Goal: Task Accomplishment & Management: Complete application form

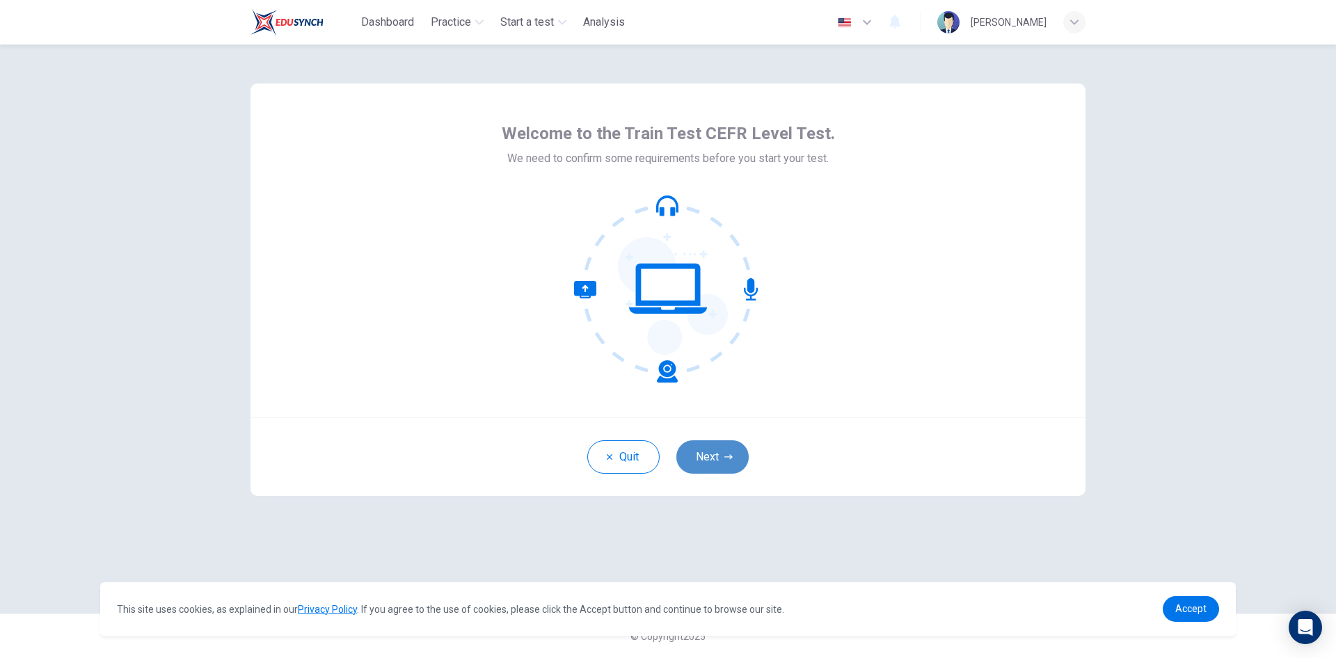
click at [726, 448] on button "Next" at bounding box center [713, 457] width 72 height 33
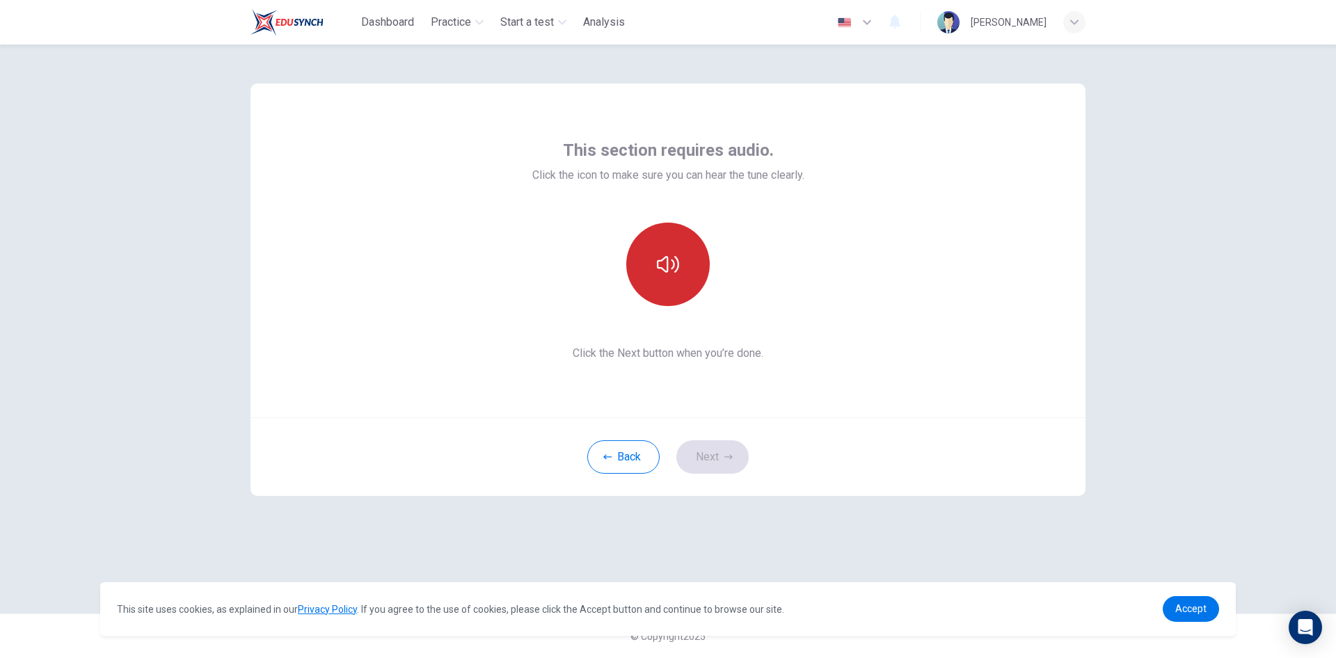
click at [672, 267] on icon "button" at bounding box center [668, 264] width 22 height 22
click at [732, 457] on icon "button" at bounding box center [729, 456] width 8 height 5
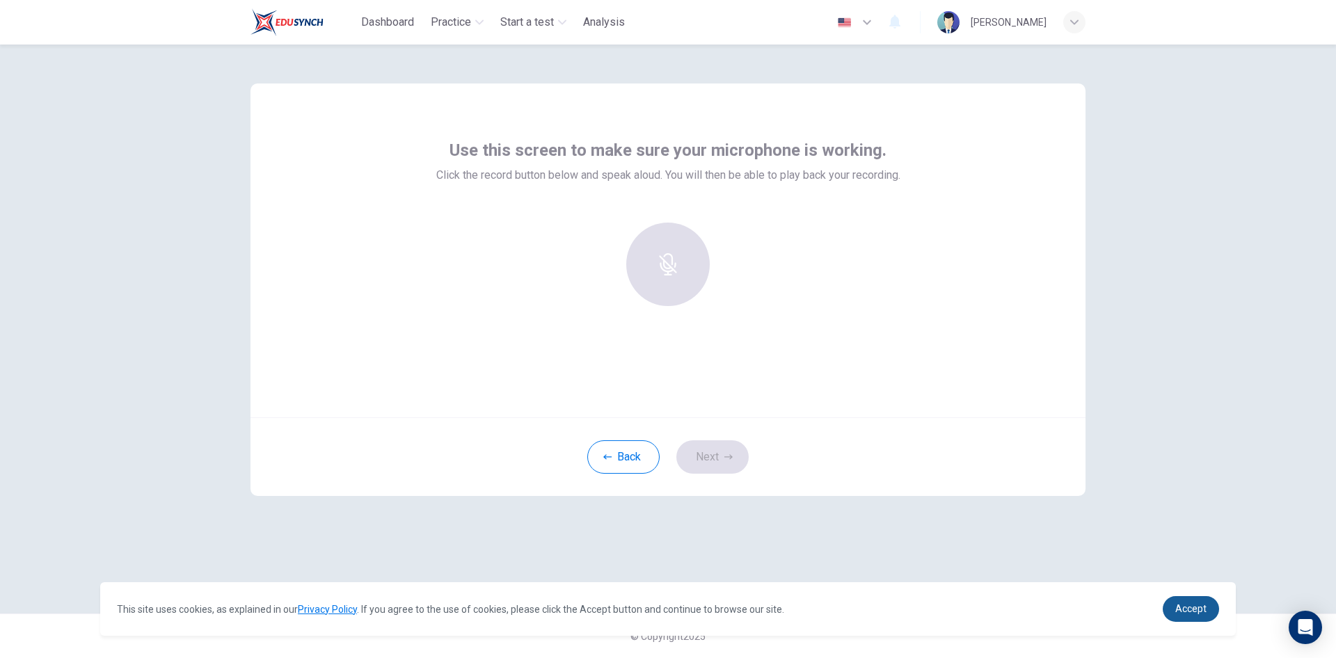
click at [1201, 608] on span "Accept" at bounding box center [1191, 608] width 31 height 11
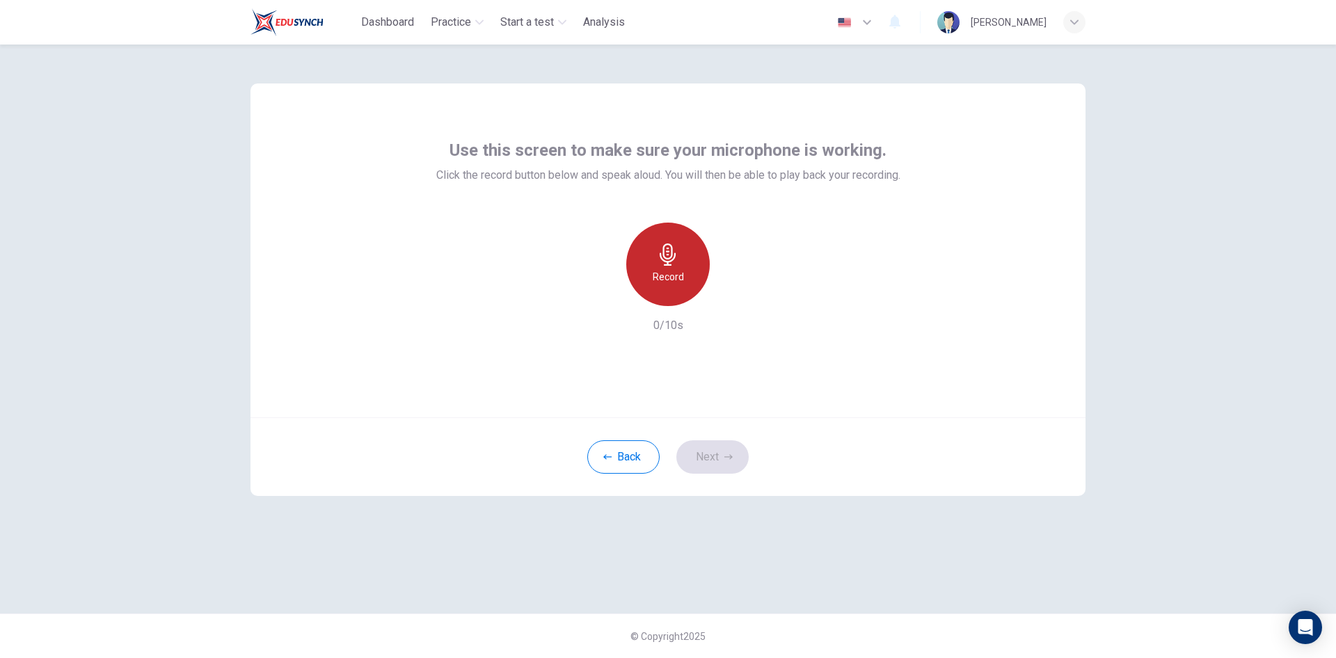
click at [675, 261] on icon "button" at bounding box center [668, 255] width 22 height 22
click at [672, 267] on div "Stop" at bounding box center [668, 265] width 84 height 84
click at [738, 295] on icon "button" at bounding box center [732, 295] width 14 height 14
click at [603, 298] on icon "button" at bounding box center [604, 295] width 13 height 13
click at [1134, 241] on div "Use this screen to make sure your microphone is working. Click the record butto…" at bounding box center [668, 352] width 1336 height 614
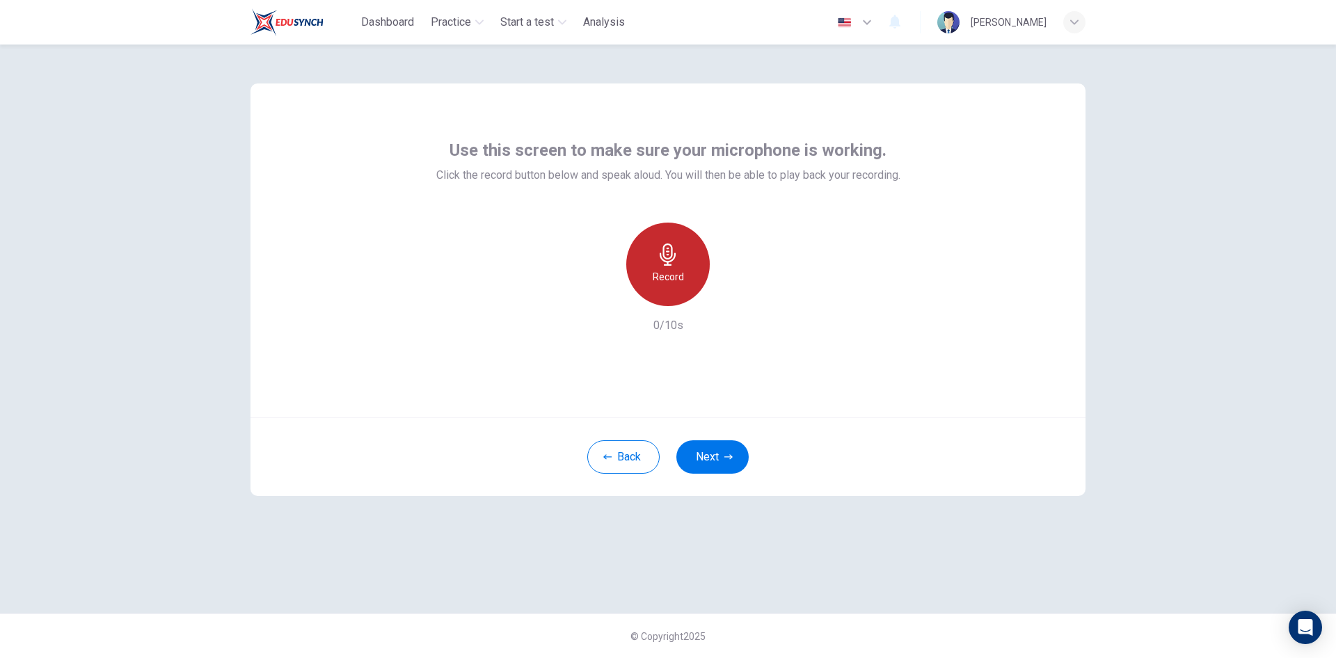
click at [664, 274] on h6 "Record" at bounding box center [668, 277] width 31 height 17
click at [672, 269] on h6 "Stop" at bounding box center [668, 277] width 21 height 17
click at [733, 296] on icon "button" at bounding box center [733, 295] width 6 height 8
click at [727, 450] on button "Next" at bounding box center [713, 457] width 72 height 33
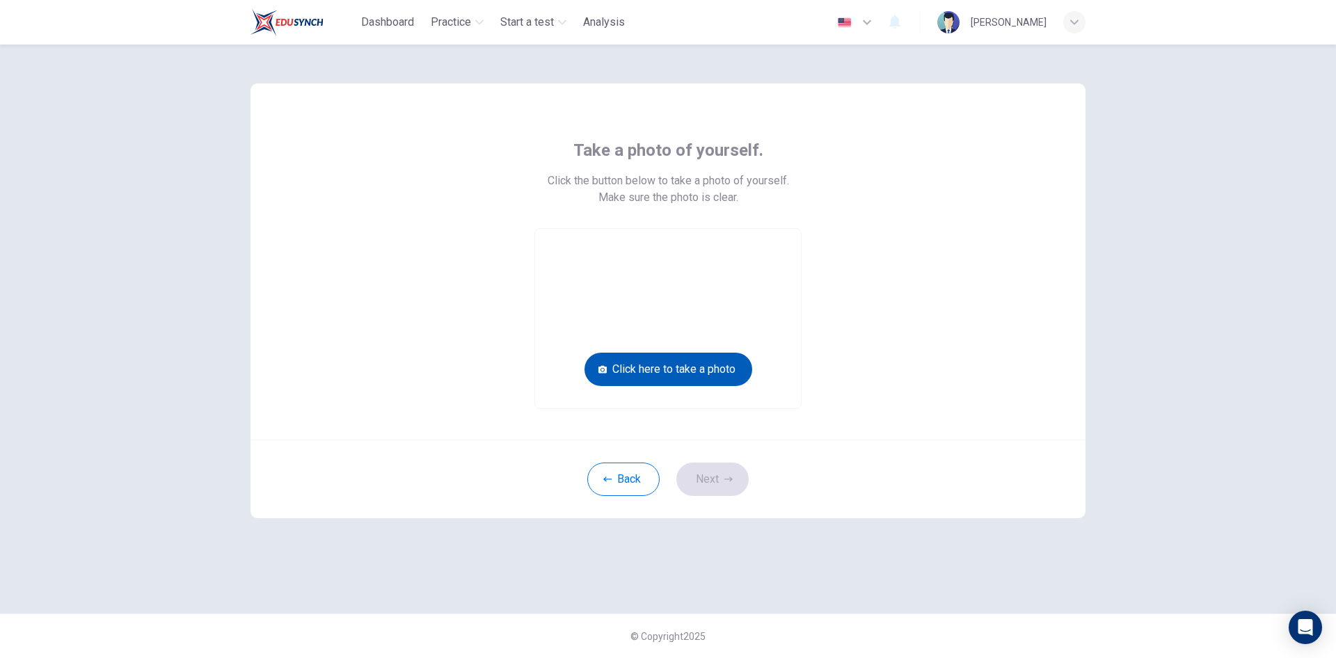
click at [681, 369] on button "Click here to take a photo" at bounding box center [669, 369] width 168 height 33
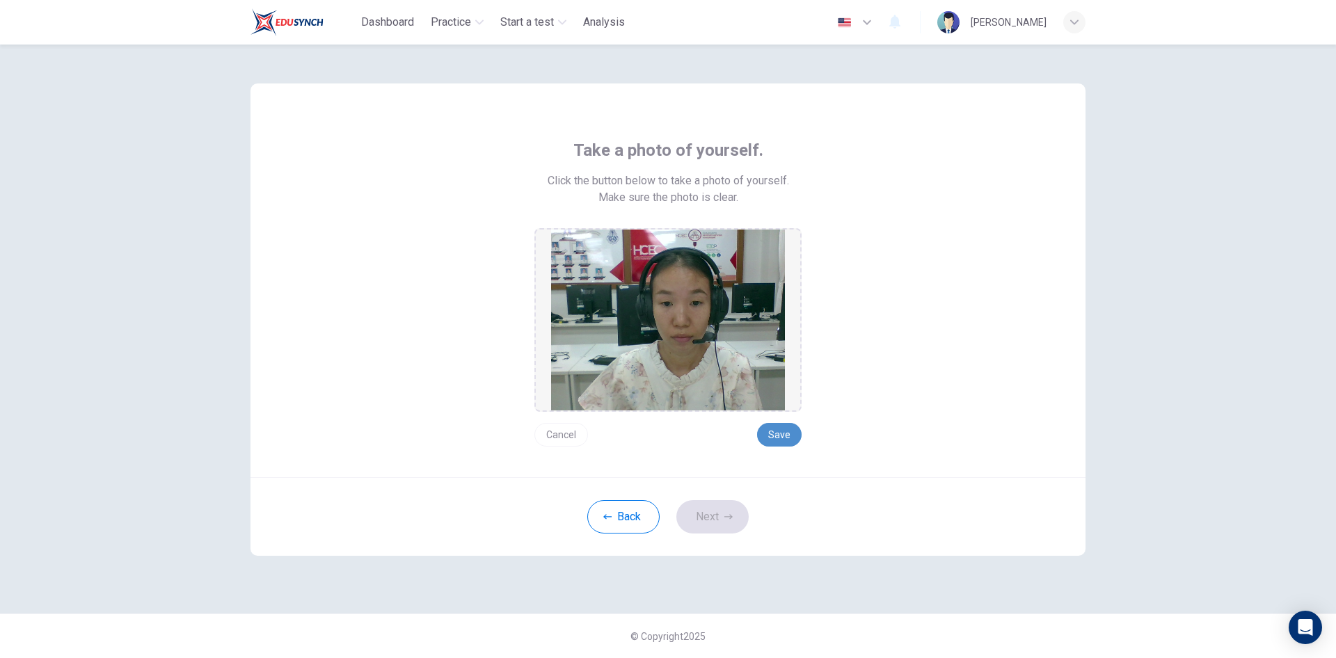
click at [784, 434] on button "Save" at bounding box center [779, 435] width 45 height 24
click at [725, 517] on icon "button" at bounding box center [729, 516] width 8 height 5
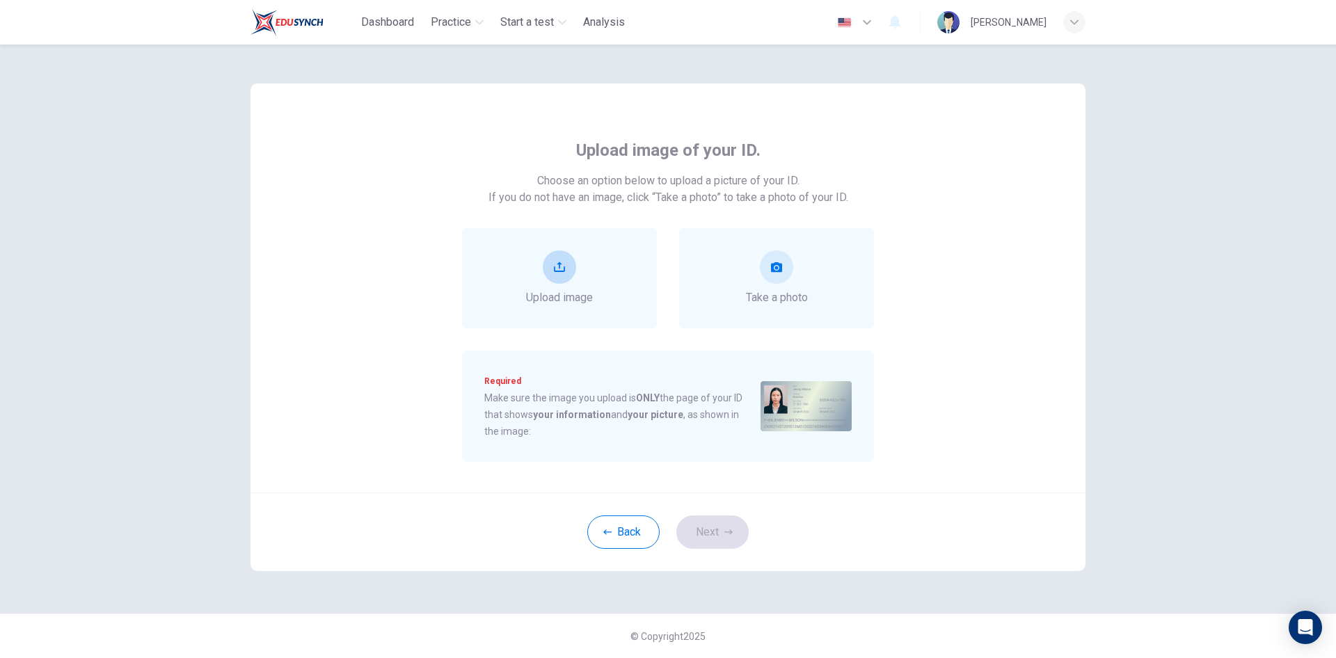
click at [551, 264] on button "upload" at bounding box center [559, 267] width 33 height 33
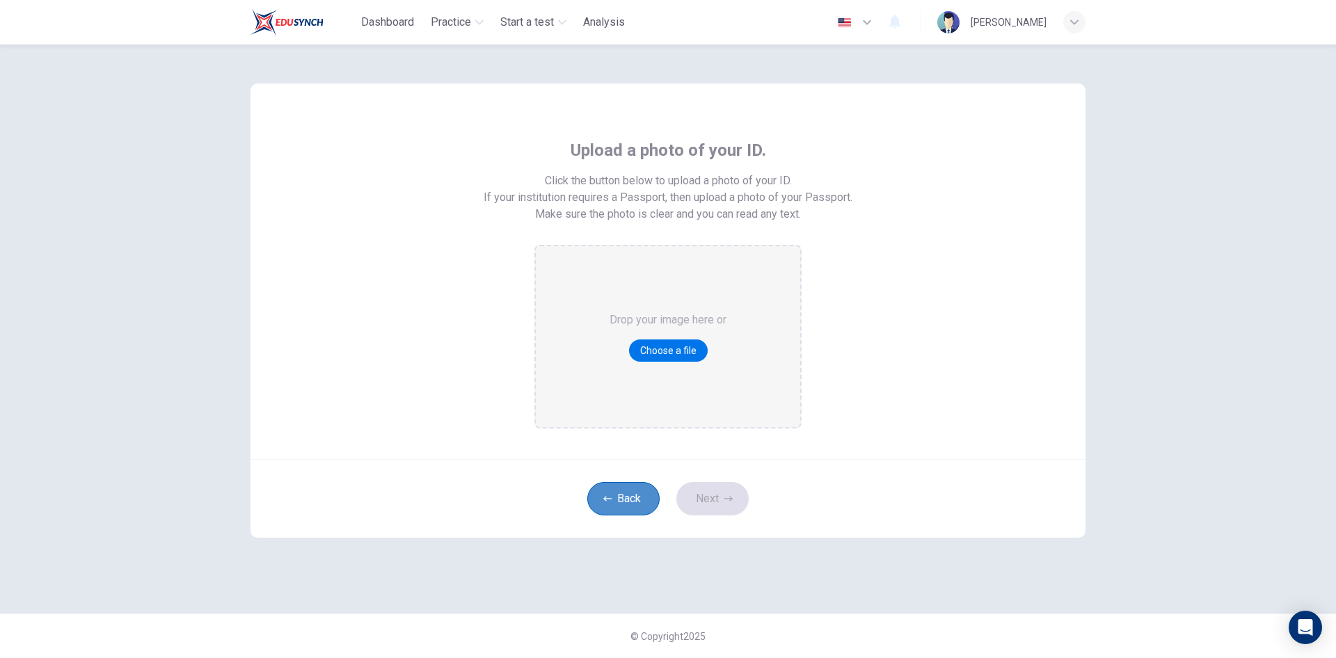
click at [618, 500] on button "Back" at bounding box center [623, 498] width 72 height 33
